Goal: Check status: Check status

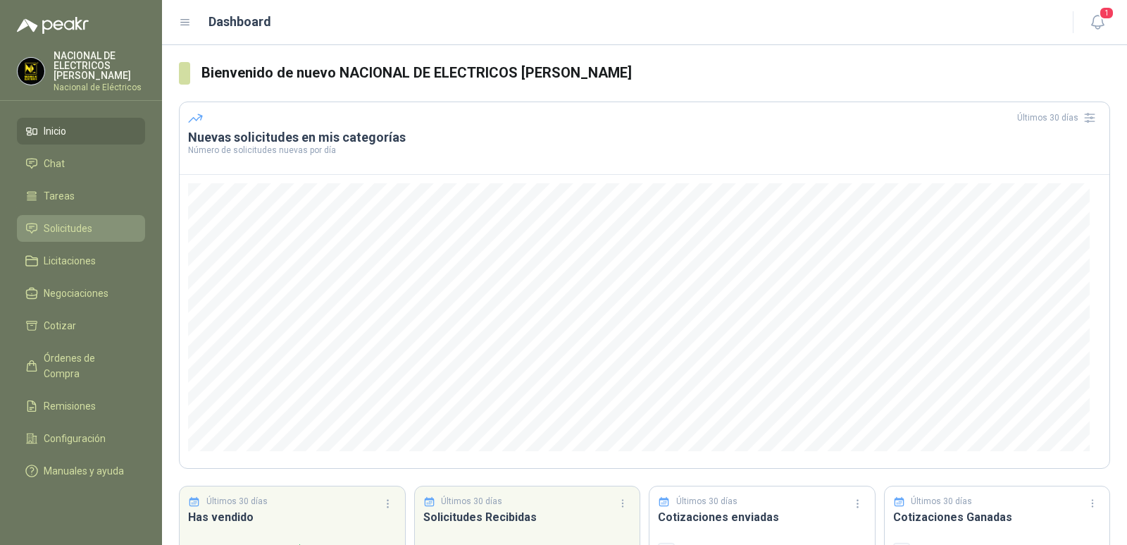
click at [78, 225] on span "Solicitudes" at bounding box center [68, 229] width 49 height 16
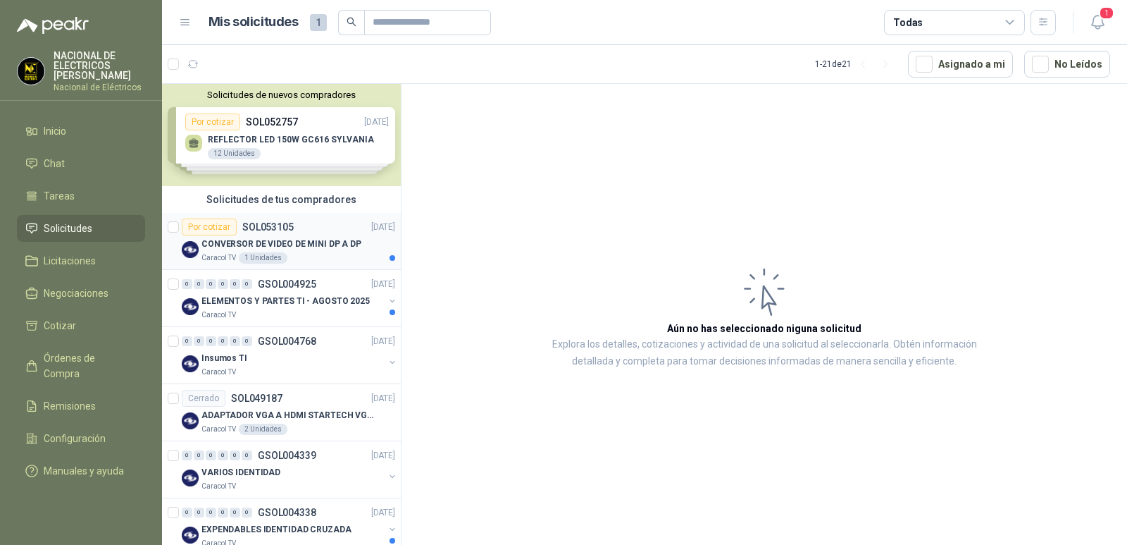
click at [304, 239] on p "CONVERSOR DE VIDEO DE MINI DP A DP" at bounding box center [282, 243] width 160 height 13
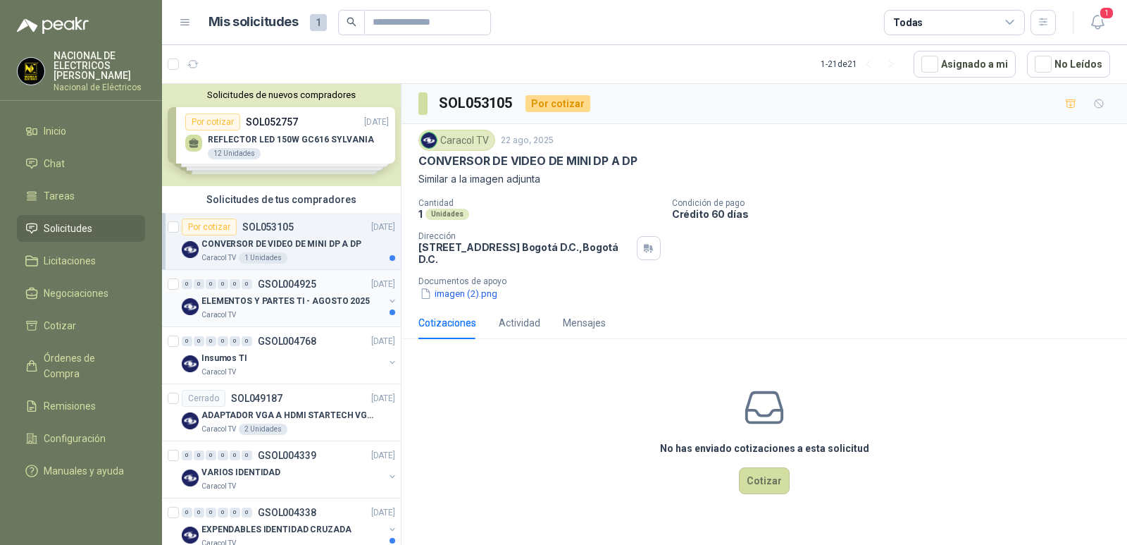
click at [308, 295] on p "ELEMENTOS Y PARTES TI - AGOSTO 2025" at bounding box center [286, 301] width 168 height 13
